Goal: Contribute content: Contribute content

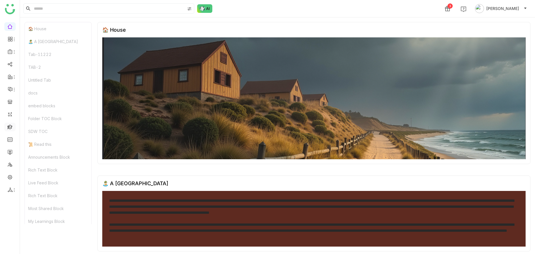
click at [11, 128] on link at bounding box center [9, 126] width 5 height 5
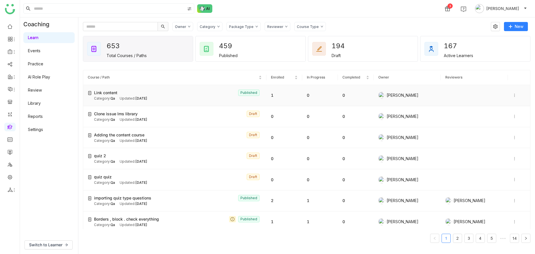
click at [115, 96] on div "Category: Qa Updated: Aug 28, 2025" at bounding box center [178, 98] width 168 height 5
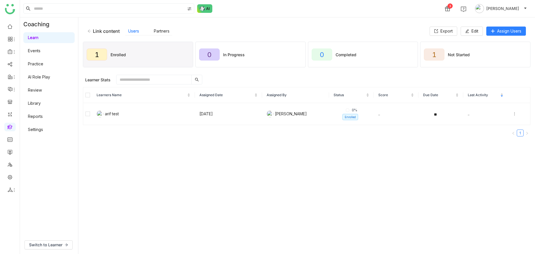
click at [41, 103] on link "Library" at bounding box center [34, 103] width 13 height 5
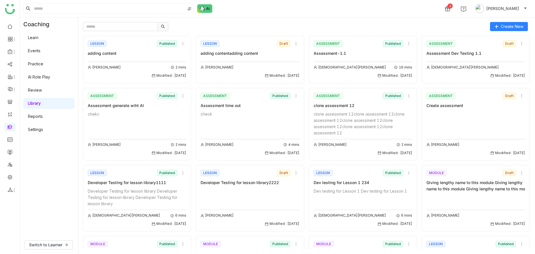
click at [144, 53] on div "adding content" at bounding box center [137, 53] width 99 height 6
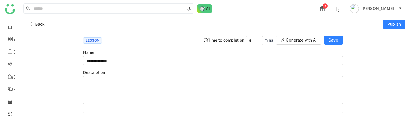
click at [249, 9] on div "3 [PERSON_NAME]" at bounding box center [215, 8] width 391 height 17
click at [202, 26] on div "Back" at bounding box center [177, 24] width 304 height 9
click at [259, 40] on input "*" at bounding box center [254, 40] width 17 height 9
type input "*"
click at [406, 45] on div "**********" at bounding box center [215, 74] width 391 height 87
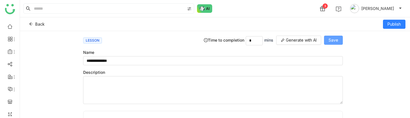
click at [339, 38] on span "Save" at bounding box center [334, 40] width 10 height 6
click at [256, 42] on input "*" at bounding box center [254, 40] width 17 height 9
type input "*"
click at [334, 38] on span "Save" at bounding box center [334, 40] width 10 height 6
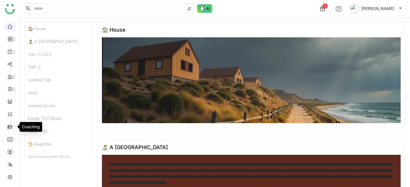
click at [11, 126] on link at bounding box center [9, 126] width 5 height 5
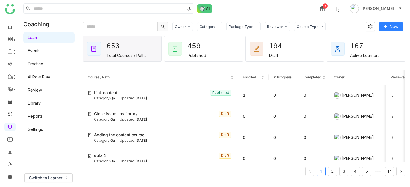
click at [39, 103] on link "Library" at bounding box center [34, 103] width 13 height 5
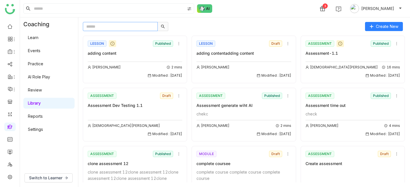
click at [137, 25] on input "text" at bounding box center [120, 26] width 75 height 9
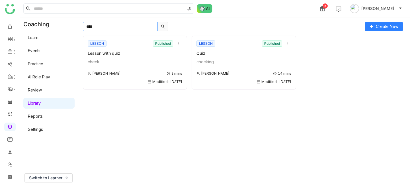
type input "****"
click at [136, 55] on div "Lesson with quiz" at bounding box center [135, 53] width 95 height 6
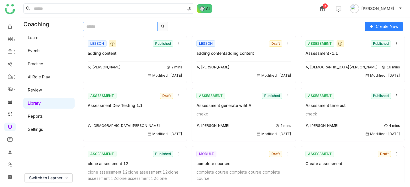
click at [113, 27] on input "text" at bounding box center [120, 26] width 75 height 9
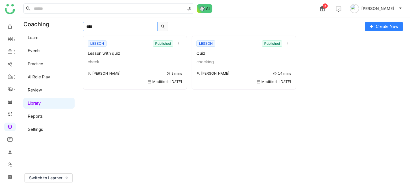
type input "****"
click at [217, 66] on div "checking Arif uddin 14 mins Modified : 28/08/2025" at bounding box center [244, 72] width 95 height 26
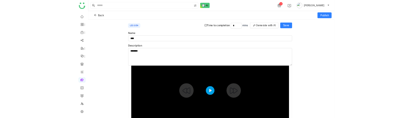
scroll to position [40, 0]
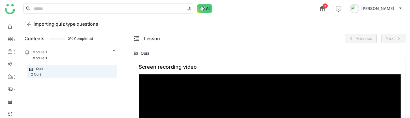
scroll to position [53, 0]
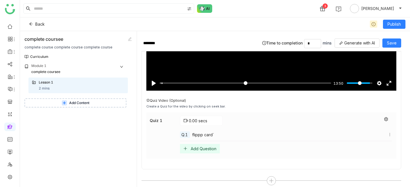
scroll to position [815, 0]
click at [389, 121] on icon at bounding box center [387, 119] width 4 height 4
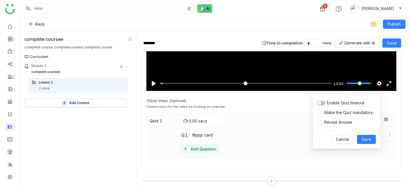
click at [397, 143] on div "Quiz 1 0.00 secs Q.1 flippp card` Add Question" at bounding box center [272, 136] width 250 height 46
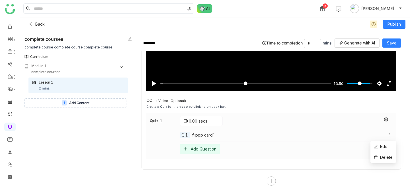
click at [392, 137] on icon at bounding box center [390, 135] width 4 height 4
click at [384, 158] on span "Delete" at bounding box center [387, 157] width 13 height 5
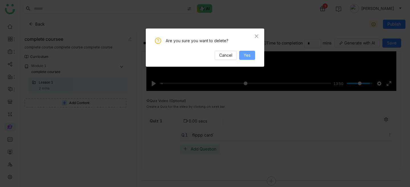
click at [250, 56] on span "Yes" at bounding box center [247, 55] width 7 height 6
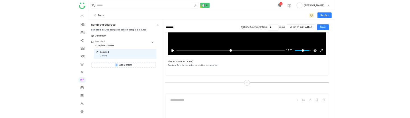
scroll to position [783, 0]
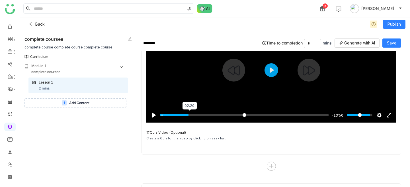
click at [190, 117] on input "Seek" at bounding box center [244, 114] width 169 height 5
drag, startPoint x: 190, startPoint y: 118, endPoint x: 152, endPoint y: 121, distance: 38.4
click at [160, 118] on input "Seek" at bounding box center [244, 114] width 169 height 5
click at [184, 117] on input "Seek" at bounding box center [244, 114] width 169 height 5
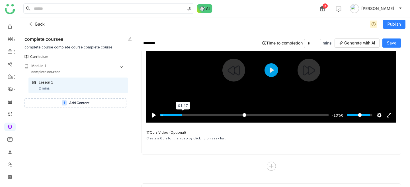
click at [184, 117] on input "Seek" at bounding box center [244, 114] width 169 height 5
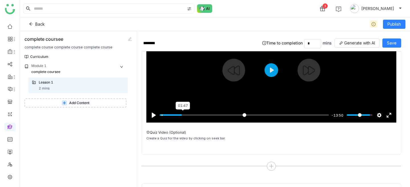
click at [184, 117] on input "Seek" at bounding box center [244, 114] width 169 height 5
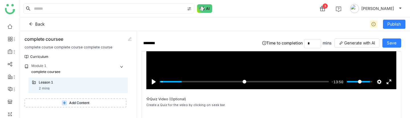
scroll to position [824, 0]
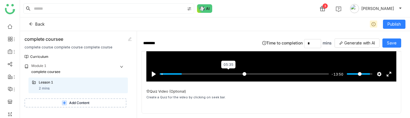
type input "*****"
click at [230, 77] on input "Seek" at bounding box center [244, 73] width 169 height 5
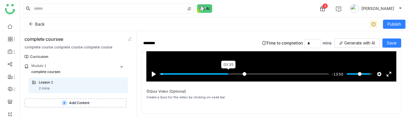
click at [230, 77] on input "Seek" at bounding box center [244, 73] width 169 height 5
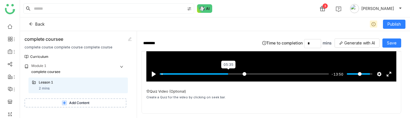
click at [230, 77] on input "Seek" at bounding box center [244, 73] width 169 height 5
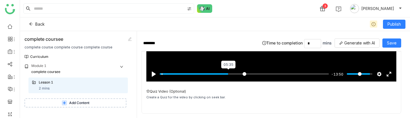
click at [230, 77] on input "Seek" at bounding box center [244, 73] width 169 height 5
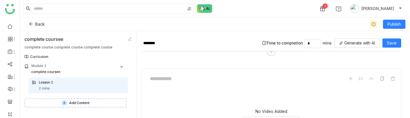
scroll to position [881, 0]
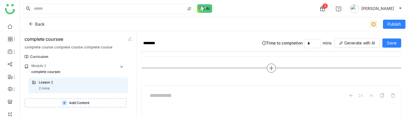
click at [278, 72] on div at bounding box center [272, 68] width 260 height 9
click at [274, 68] on icon at bounding box center [272, 68] width 4 height 1
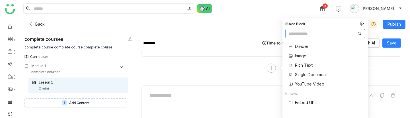
click at [299, 74] on span "Single Document" at bounding box center [311, 75] width 32 height 6
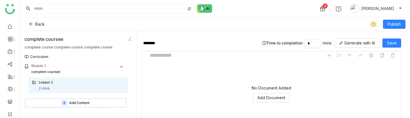
scroll to position [925, 0]
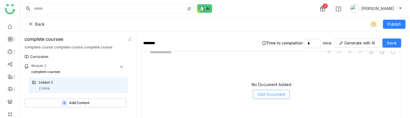
click at [268, 95] on span "Add Document" at bounding box center [272, 94] width 28 height 6
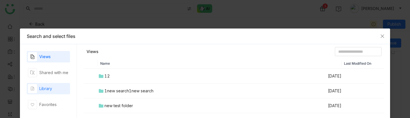
click at [58, 85] on div "Library" at bounding box center [48, 88] width 43 height 11
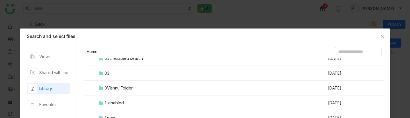
scroll to position [113, 0]
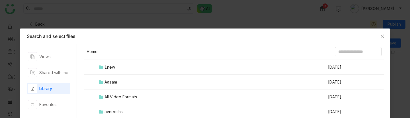
click at [120, 82] on td "Aazam" at bounding box center [213, 82] width 230 height 15
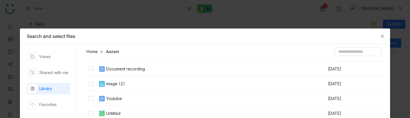
scroll to position [0, 0]
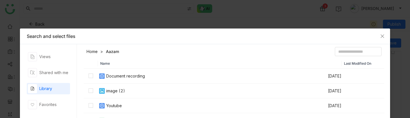
click at [125, 72] on td "Document recording" at bounding box center [213, 76] width 230 height 15
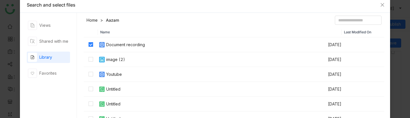
scroll to position [76, 0]
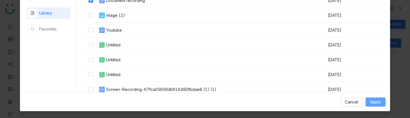
click at [375, 101] on span "Apply" at bounding box center [376, 102] width 11 height 6
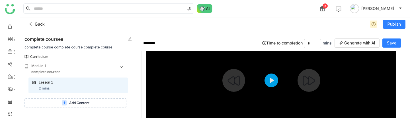
scroll to position [983, 0]
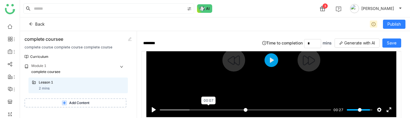
click at [210, 110] on input "Seek" at bounding box center [246, 109] width 172 height 5
type input "****"
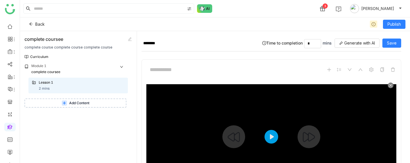
scroll to position [719, 0]
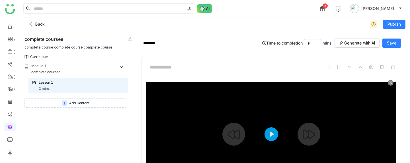
click at [274, 128] on div at bounding box center [272, 134] width 250 height 105
click at [274, 131] on div at bounding box center [272, 134] width 250 height 105
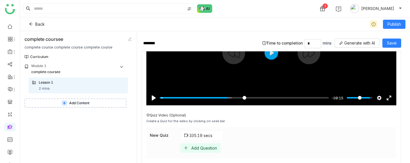
scroll to position [802, 0]
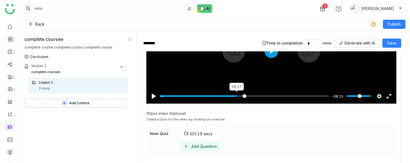
click at [239, 99] on input "Seek" at bounding box center [244, 95] width 169 height 5
type input "*****"
click at [257, 98] on input "Seek" at bounding box center [244, 95] width 169 height 5
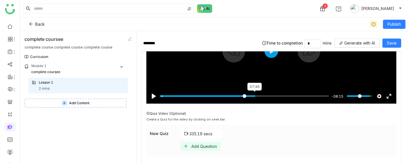
click at [257, 98] on input "Seek" at bounding box center [244, 95] width 169 height 5
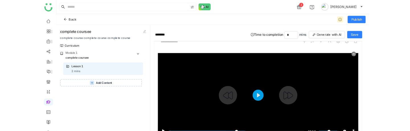
scroll to position [735, 0]
